Goal: Use online tool/utility: Utilize a website feature to perform a specific function

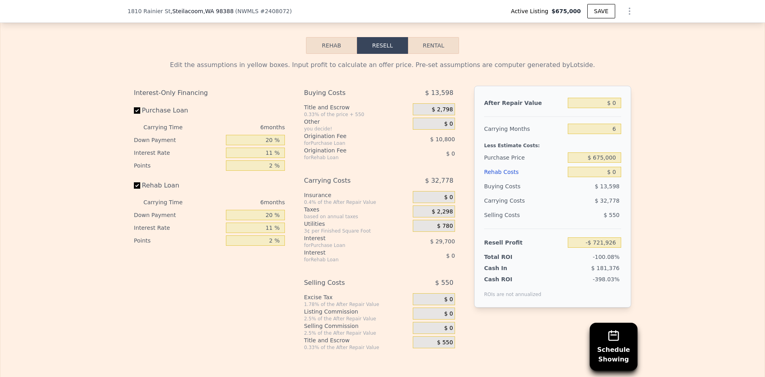
scroll to position [1153, 0]
click at [333, 53] on button "Rehab" at bounding box center [331, 44] width 51 height 17
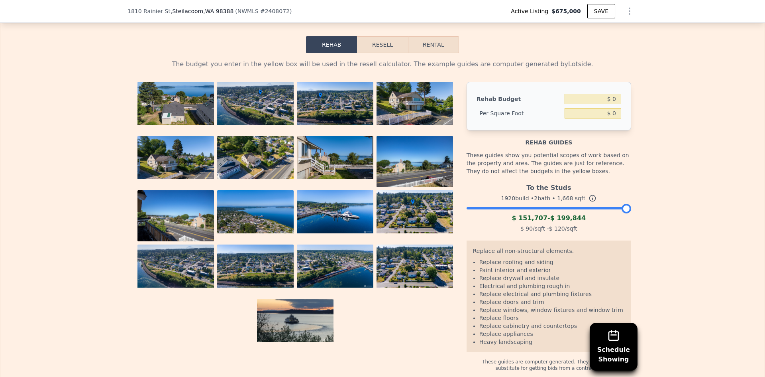
scroll to position [1073, 0]
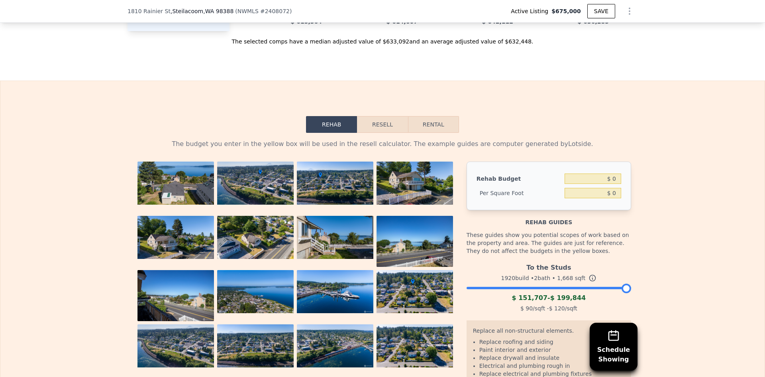
click at [388, 133] on button "Resell" at bounding box center [382, 124] width 51 height 17
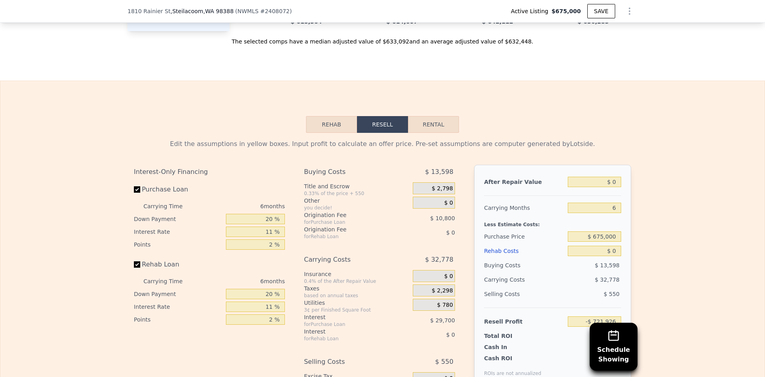
scroll to position [1113, 0]
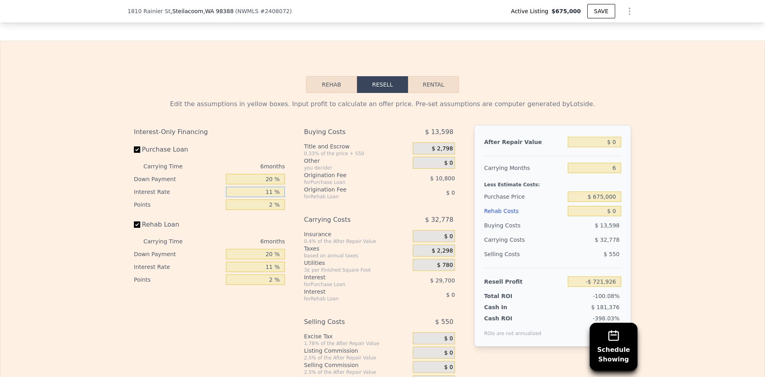
drag, startPoint x: 271, startPoint y: 203, endPoint x: 265, endPoint y: 202, distance: 6.0
click at [265, 197] on input "11 %" at bounding box center [255, 191] width 59 height 10
type input "6 %"
type input "-$ 708,426"
type input "6.5 %"
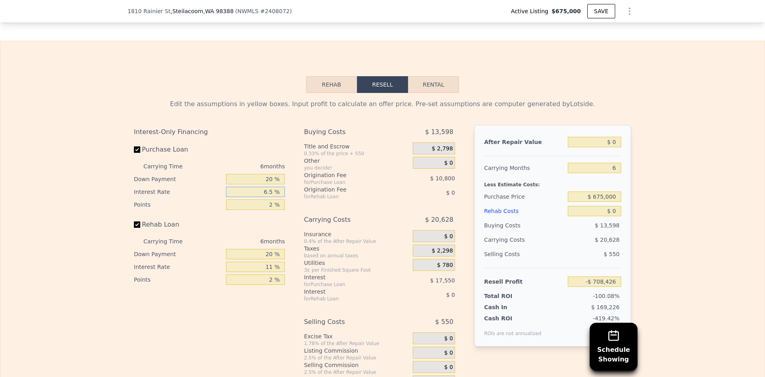
type input "-$ 709,776"
type input "6.5 %"
click at [252, 235] on div "Rehab Loan" at bounding box center [209, 226] width 151 height 18
click at [263, 247] on div "6 months" at bounding box center [241, 241] width 86 height 13
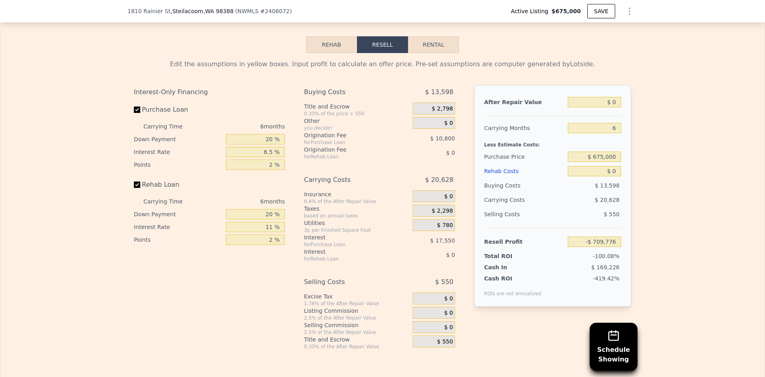
scroll to position [1193, 0]
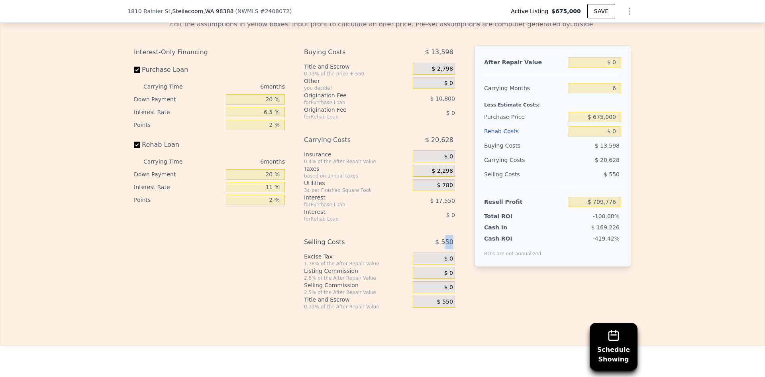
drag, startPoint x: 450, startPoint y: 254, endPoint x: 445, endPoint y: 254, distance: 5.6
click at [445, 249] on span "$ 550" at bounding box center [444, 242] width 18 height 14
click at [453, 255] on div "Buying Costs $ 13,598 Title and Escrow 0.33% of the price + 550 $ 2,798 Other y…" at bounding box center [382, 177] width 157 height 265
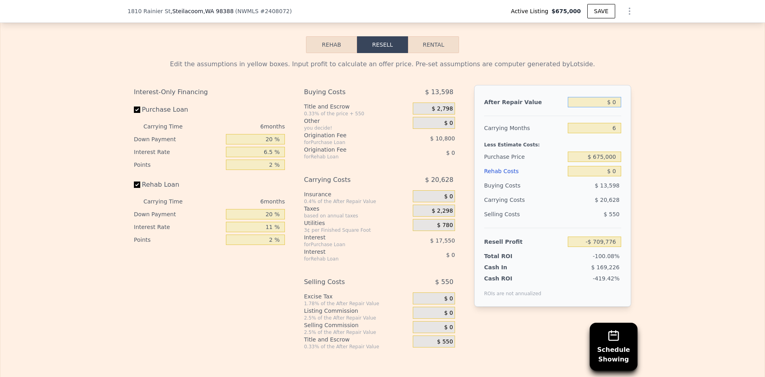
click at [614, 107] on input "$ 0" at bounding box center [594, 102] width 53 height 10
type input "$ 8"
type input "-$ 709,768"
type input "$ 800"
type input "-$ 709,035"
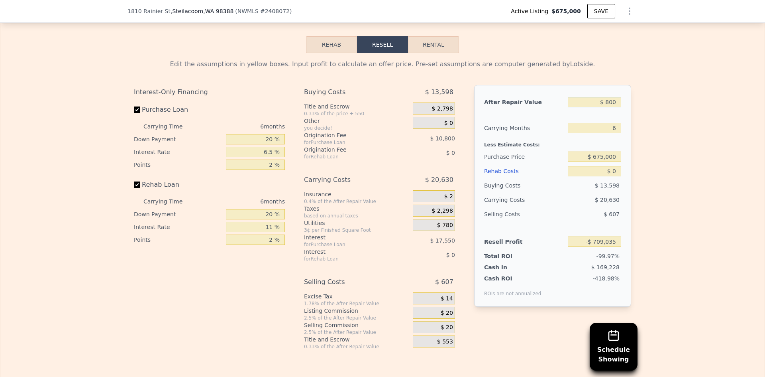
type input "$ 8,000"
type input "-$ 702,361"
type input "$ 80,000"
type input "-$ 635,626"
type input "$ 800,000"
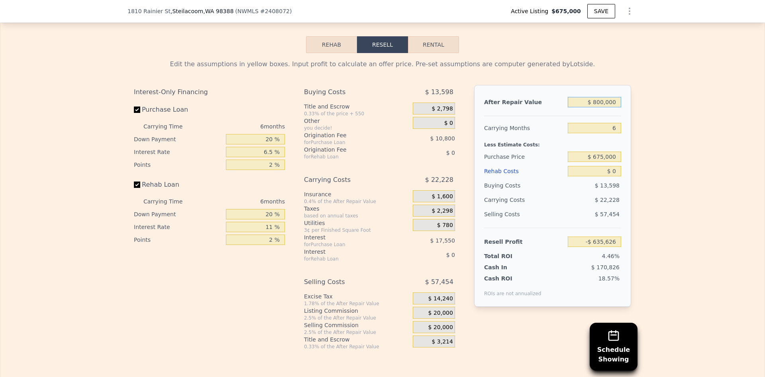
type input "$ 31,720"
type input "$ 800,000"
click at [639, 189] on div "Edit the assumptions in yellow boxes. Input profit to calculate an offer price.…" at bounding box center [382, 201] width 764 height 296
click at [624, 222] on div "After Repair Value $ 800,000 Carrying Months 6 Less Estimate Costs: Purchase Pr…" at bounding box center [552, 196] width 157 height 222
drag, startPoint x: 616, startPoint y: 168, endPoint x: 565, endPoint y: 163, distance: 51.3
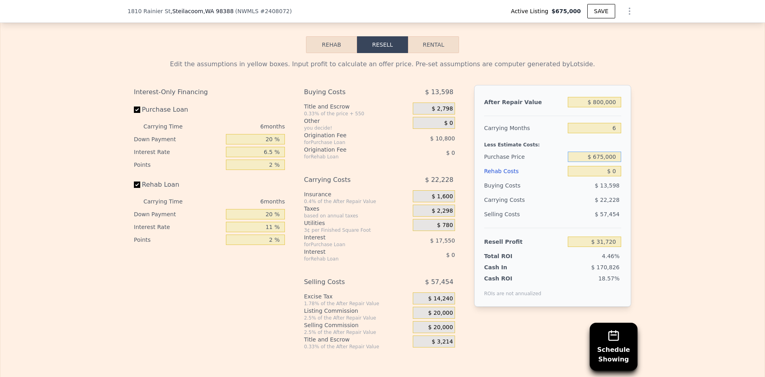
click at [568, 163] on div "$ 675,000" at bounding box center [594, 156] width 53 height 14
type input "$ 580,000"
click at [553, 192] on div "Buying Costs" at bounding box center [524, 185] width 80 height 14
type input "$ 131,029"
drag, startPoint x: 271, startPoint y: 237, endPoint x: 254, endPoint y: 236, distance: 16.8
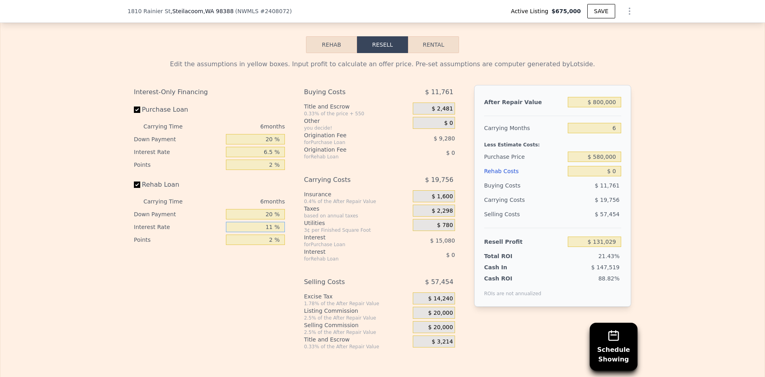
click at [254, 232] on input "11 %" at bounding box center [255, 227] width 59 height 10
type input "5 %"
click at [263, 278] on div "Interest-Only Financing Purchase Loan Carrying Time 6 months Down Payment 20 % …" at bounding box center [212, 217] width 157 height 265
click at [615, 176] on input "$ 0" at bounding box center [594, 171] width 53 height 10
type input "$ 15"
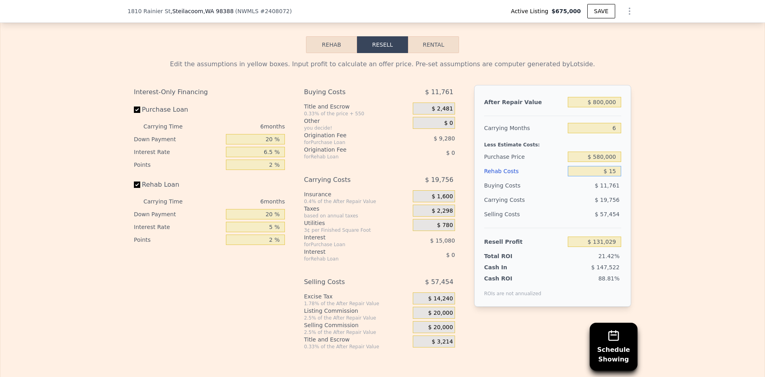
type input "$ 131,014"
type input "$ 150"
type input "$ 130,871"
type input "$ 1,500"
type input "$ 129,475"
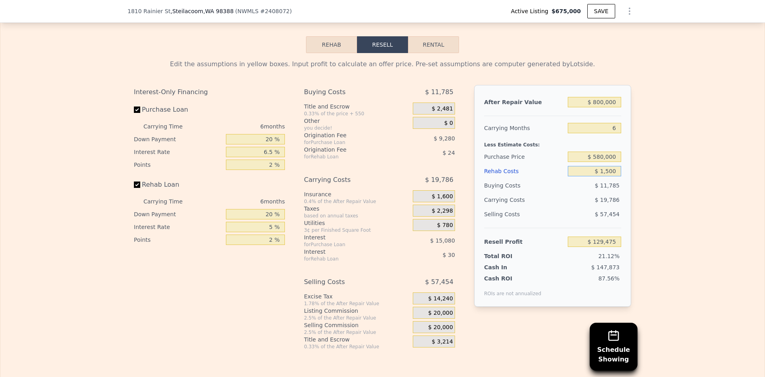
type input "$ 15,000"
type input "$ 115,489"
type input "$ 150,000"
type input "-$ 24,371"
type input "$ 150,000"
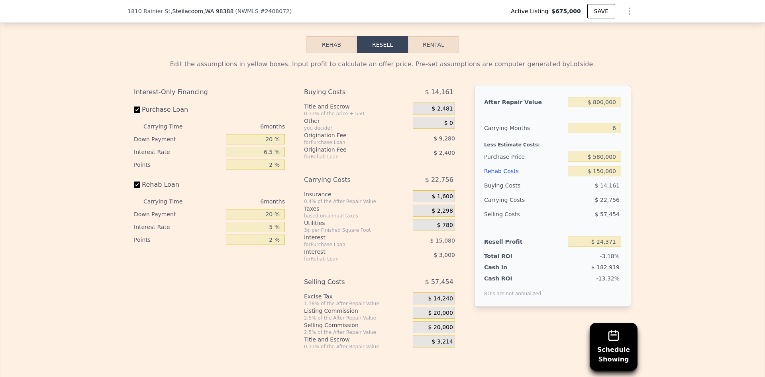
click at [527, 219] on div "Selling Costs" at bounding box center [524, 214] width 80 height 14
